Goal: Task Accomplishment & Management: Manage account settings

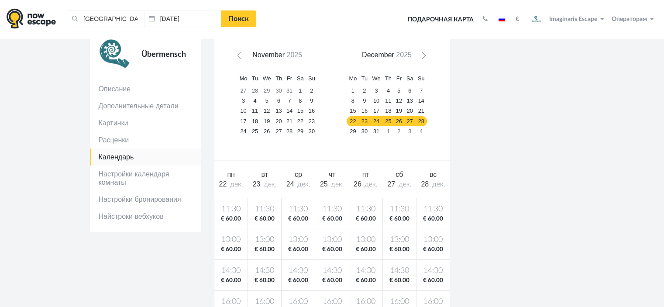
scroll to position [44, 0]
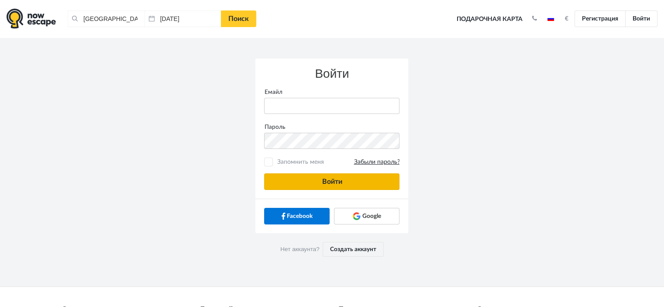
type input "anatoly@imaginaris.ee"
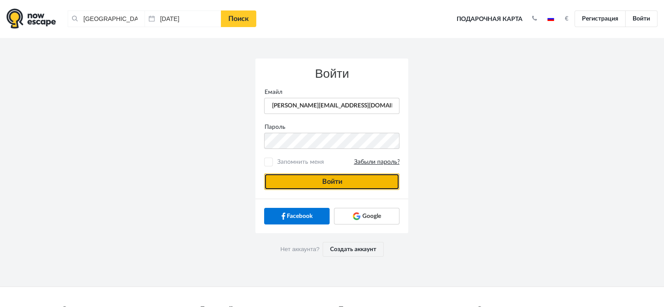
click at [357, 179] on button "Войти" at bounding box center [331, 181] width 135 height 17
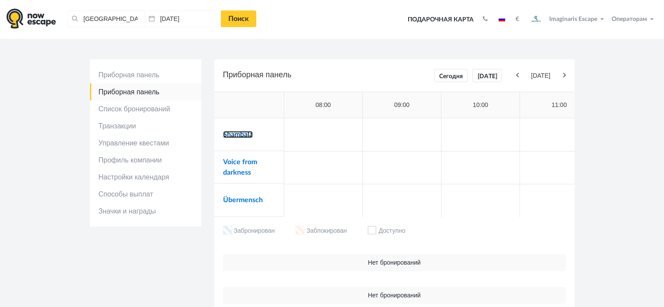
click at [248, 137] on link "Shambala" at bounding box center [238, 134] width 30 height 7
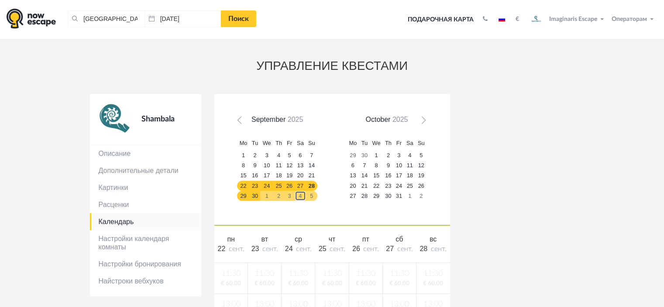
click at [302, 193] on link "4" at bounding box center [300, 196] width 11 height 10
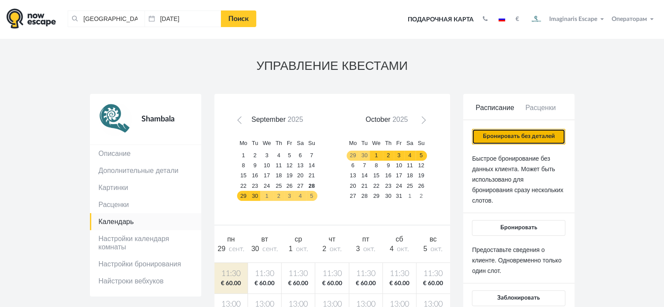
click at [538, 137] on button "Бронировать без деталей" at bounding box center [518, 137] width 93 height 16
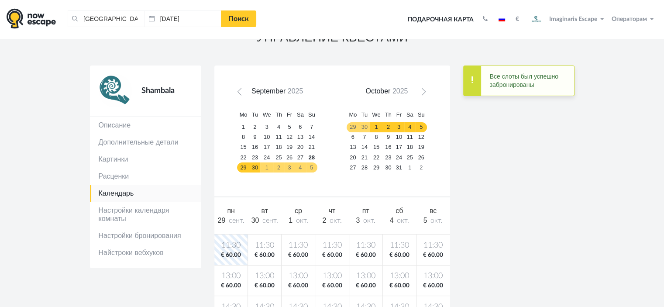
scroll to position [44, 0]
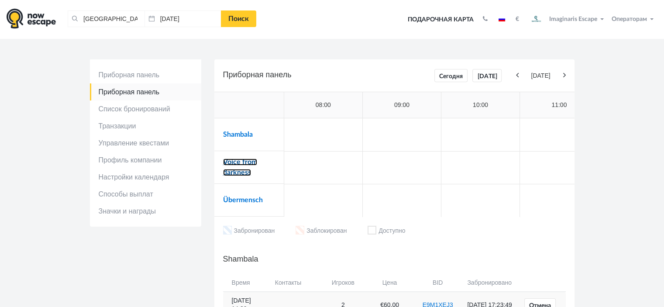
click at [249, 162] on link "Voice from darkness" at bounding box center [240, 166] width 34 height 17
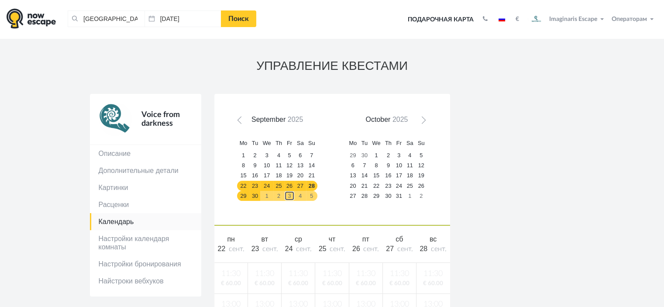
click at [294, 194] on link "3" at bounding box center [289, 196] width 10 height 10
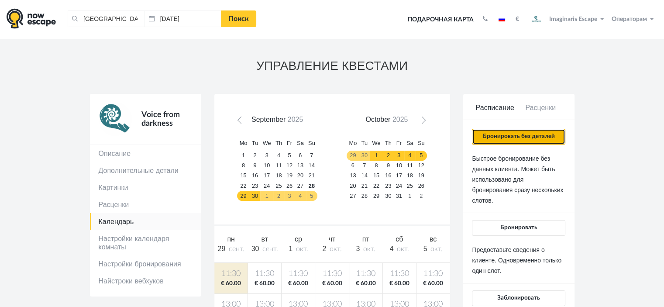
click at [517, 141] on button "Бронировать без деталей" at bounding box center [518, 137] width 93 height 16
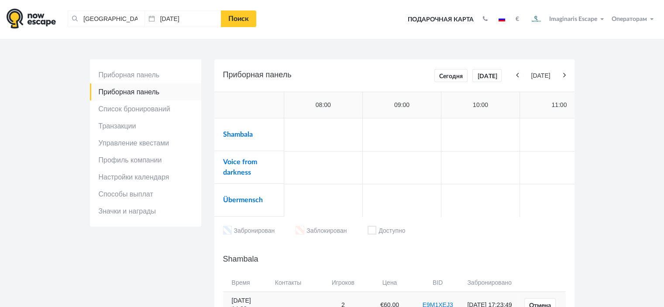
click at [258, 205] on td "Übermensch" at bounding box center [249, 200] width 70 height 33
click at [256, 197] on link "Übermensch" at bounding box center [243, 199] width 40 height 7
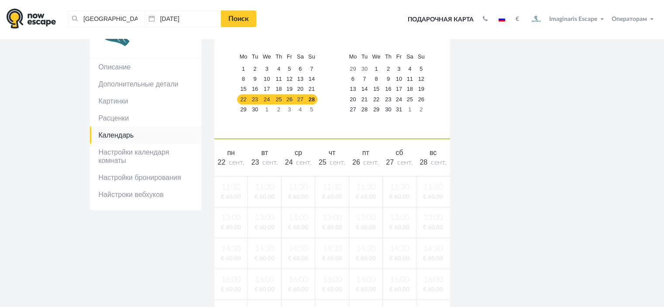
scroll to position [87, 0]
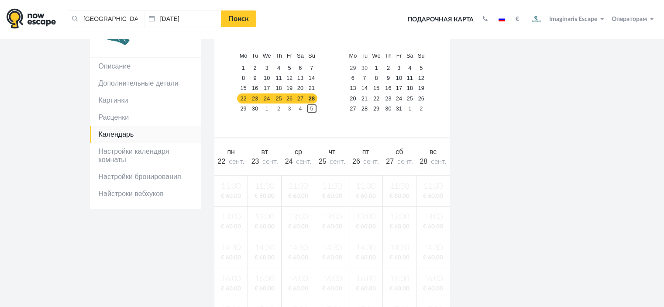
click at [309, 111] on link "5" at bounding box center [311, 108] width 11 height 10
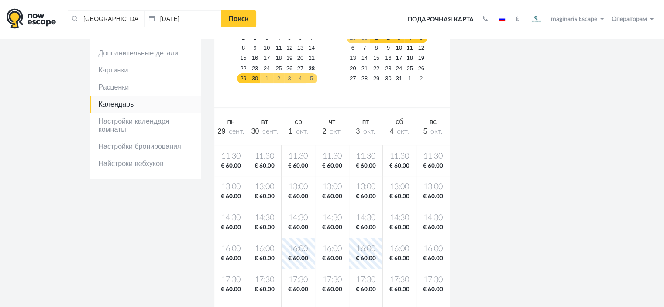
scroll to position [131, 0]
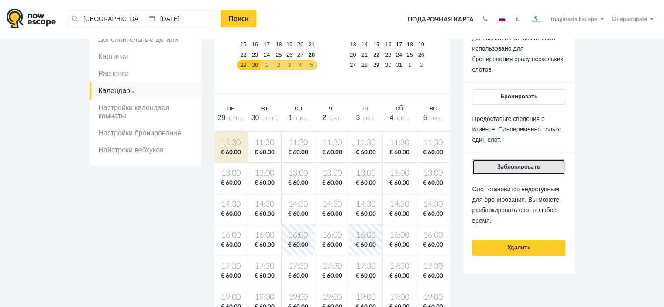
click at [518, 167] on span "Заблокировать" at bounding box center [518, 167] width 43 height 6
click at [524, 165] on span "Заблокировать" at bounding box center [518, 167] width 43 height 6
click at [503, 166] on span "Заблокировать" at bounding box center [518, 167] width 43 height 6
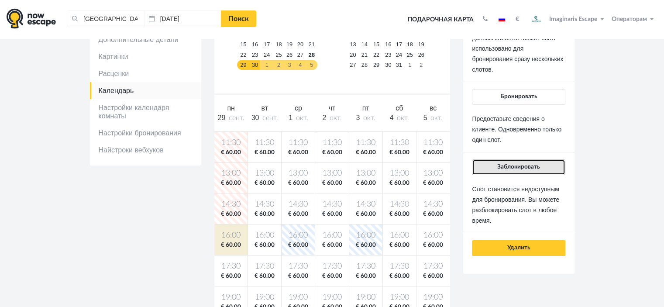
click at [522, 172] on button "Заблокировать" at bounding box center [518, 167] width 93 height 16
click at [525, 170] on button "Заблокировать" at bounding box center [518, 167] width 93 height 16
click at [506, 171] on button "Заблокировать" at bounding box center [518, 167] width 93 height 16
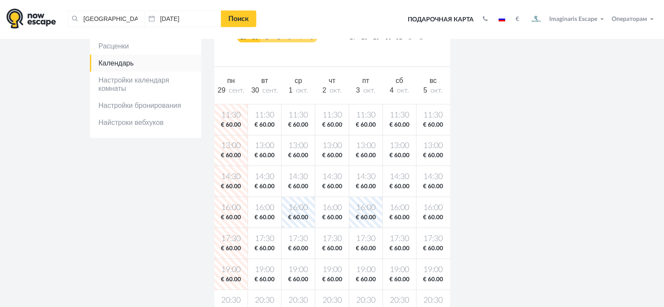
scroll to position [262, 0]
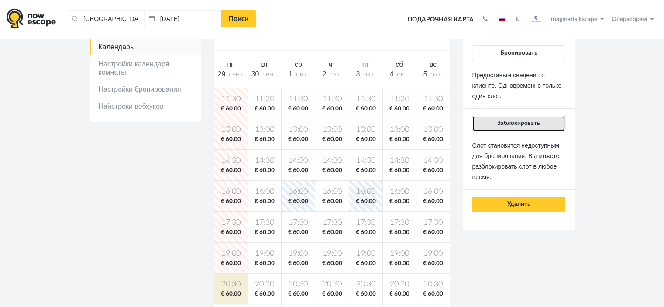
click at [529, 117] on button "Заблокировать" at bounding box center [518, 124] width 93 height 16
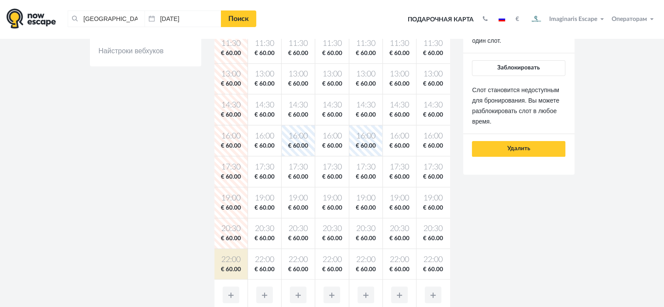
scroll to position [175, 0]
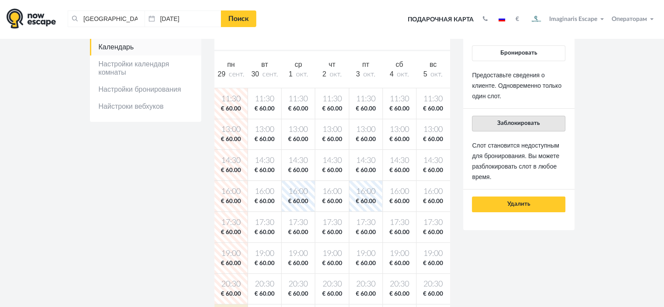
click at [534, 115] on div "Бронировать без деталей Быстрое бронирование без данных клиента. Может быть исп…" at bounding box center [518, 83] width 93 height 258
click at [538, 118] on button "Заблокировать" at bounding box center [518, 124] width 93 height 16
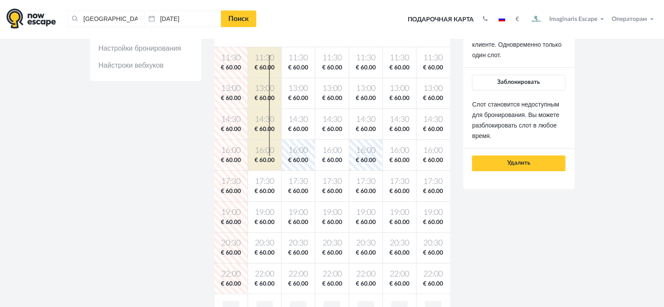
scroll to position [262, 0]
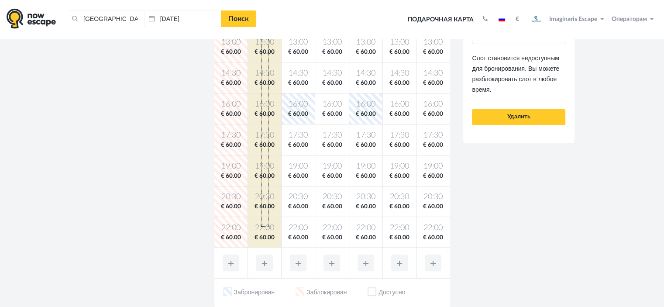
drag, startPoint x: 268, startPoint y: 99, endPoint x: 261, endPoint y: 227, distance: 127.7
click at [261, 227] on tbody "11:30 € 60.00 11:30 € 60.00 11:30 € 60.00 11:30 € 60.00 11:30 € 60.00 11:30 € 6…" at bounding box center [332, 123] width 236 height 247
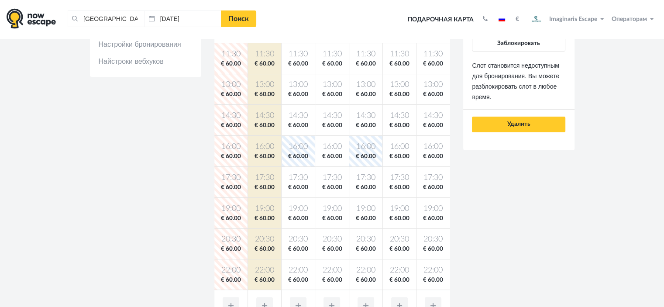
scroll to position [175, 0]
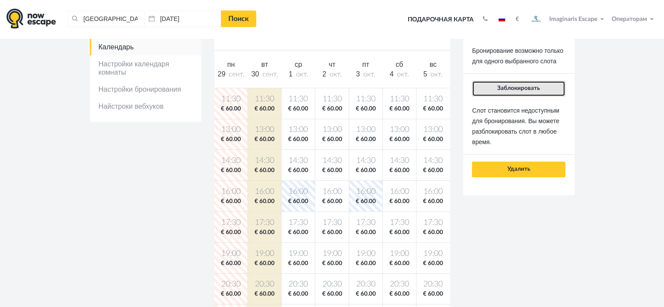
click at [517, 90] on span "Заблокировать" at bounding box center [518, 88] width 43 height 6
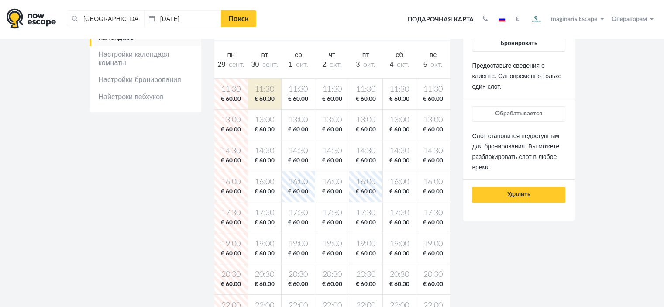
scroll to position [131, 0]
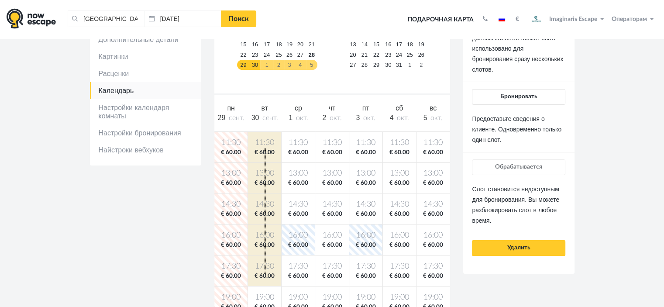
drag, startPoint x: 267, startPoint y: 159, endPoint x: 266, endPoint y: 274, distance: 114.8
click at [266, 274] on tbody "11:30 € 60.00 11:30 € 60.00 11:30 € 60.00 11:30 € 60.00 11:30 € 60.00 11:30 € 6…" at bounding box center [332, 254] width 236 height 247
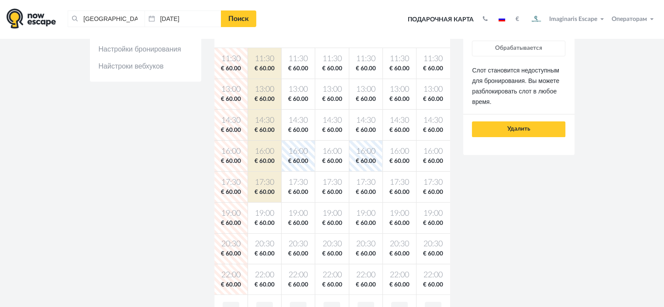
scroll to position [175, 0]
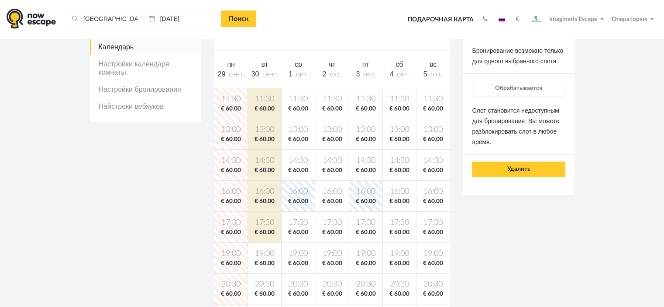
click at [614, 140] on section "УПРАВЛЕНИЕ КВЕСТАМИ Übermensch Описание Дополнительные детали Картинки Расценки" at bounding box center [332, 156] width 664 height 584
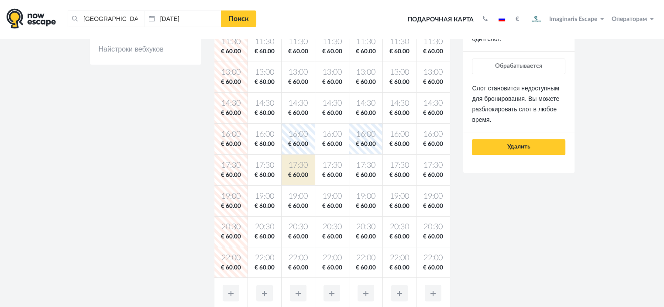
scroll to position [306, 0]
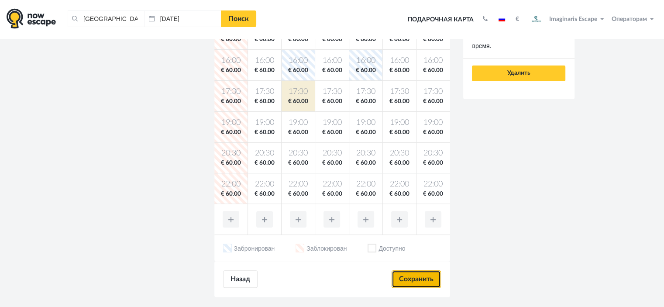
click at [411, 278] on input "Сохранить" at bounding box center [416, 278] width 49 height 17
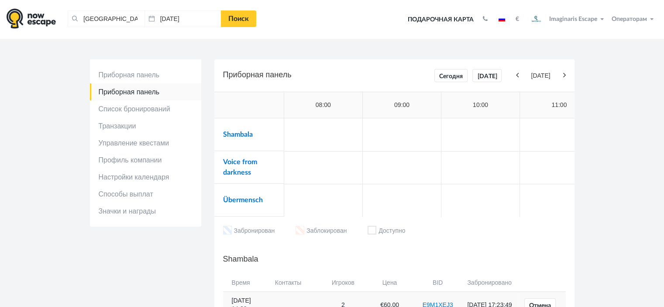
click at [236, 195] on td "Übermensch" at bounding box center [249, 200] width 70 height 33
click at [243, 203] on link "Übermensch" at bounding box center [243, 199] width 40 height 7
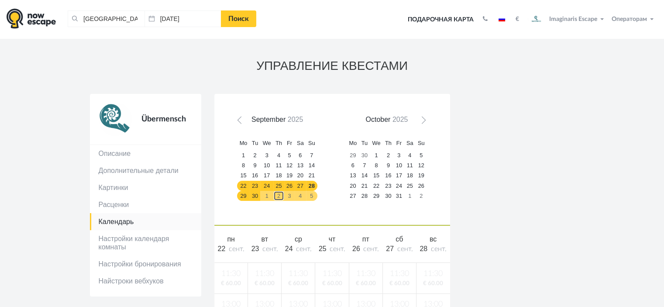
click at [275, 194] on link "2" at bounding box center [278, 196] width 11 height 10
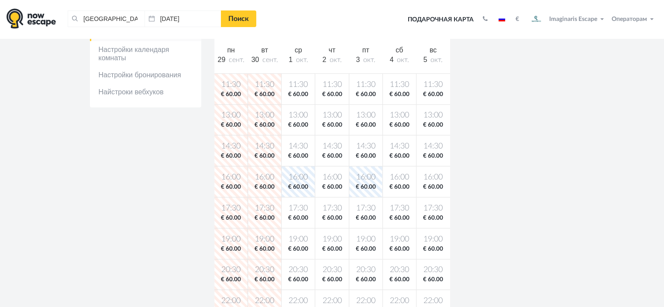
scroll to position [131, 0]
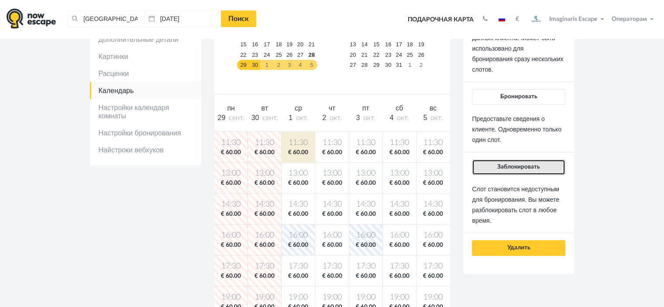
click at [500, 168] on span "Заблокировать" at bounding box center [518, 167] width 43 height 6
click at [539, 160] on button "Заблокировать" at bounding box center [518, 167] width 93 height 16
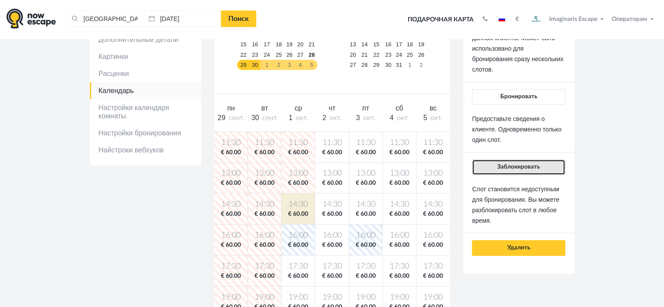
click at [523, 166] on span "Заблокировать" at bounding box center [518, 167] width 43 height 6
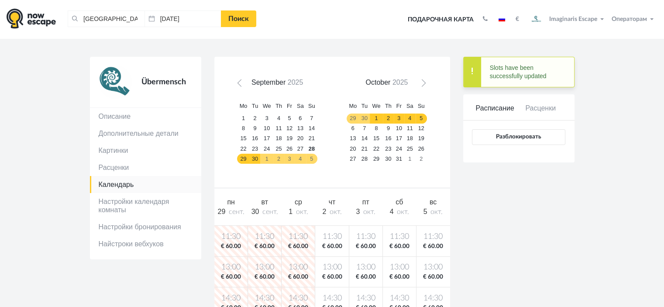
scroll to position [0, 0]
